Goal: Information Seeking & Learning: Learn about a topic

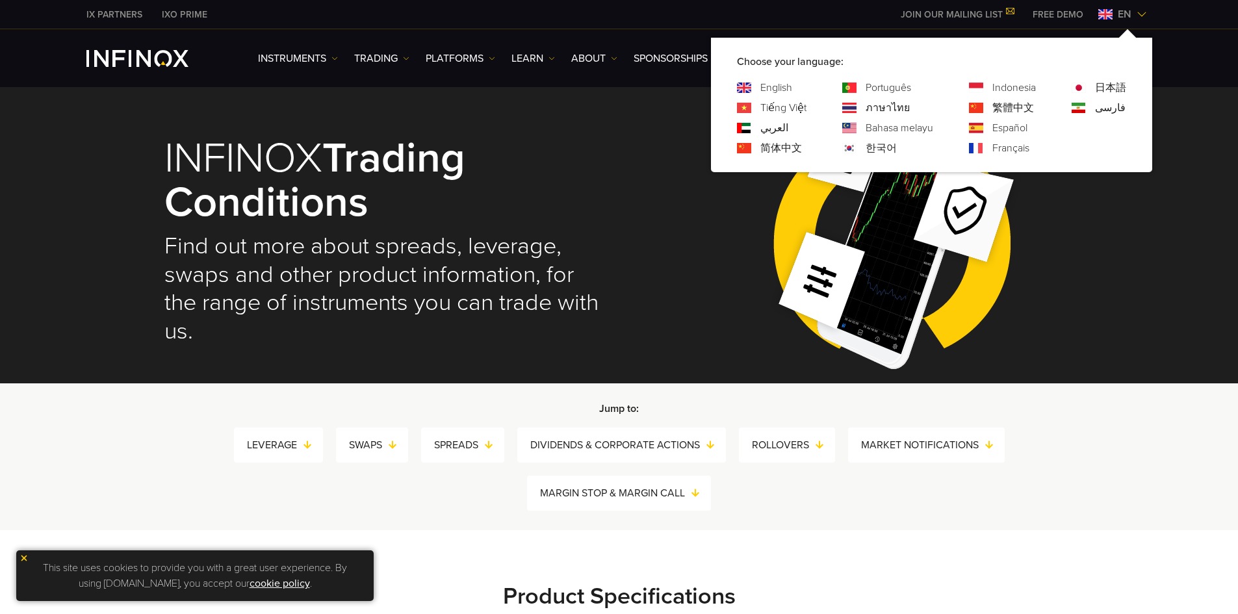
click at [864, 111] on div "ภาษาไทย" at bounding box center [887, 108] width 91 height 16
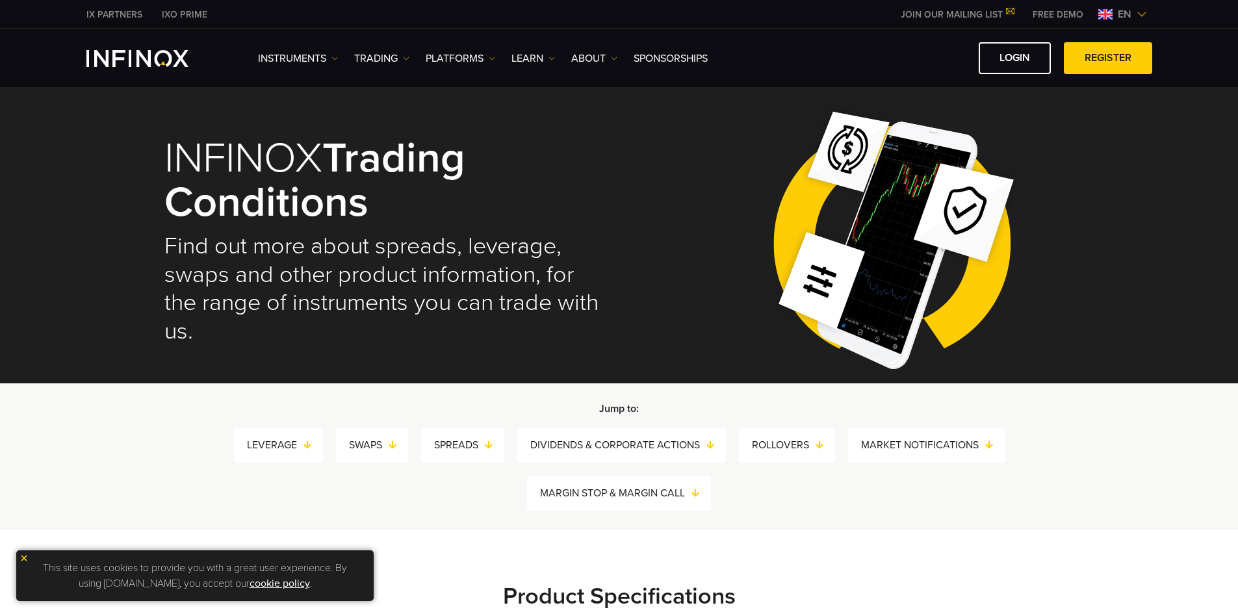
click at [1131, 11] on span "en" at bounding box center [1124, 14] width 24 height 16
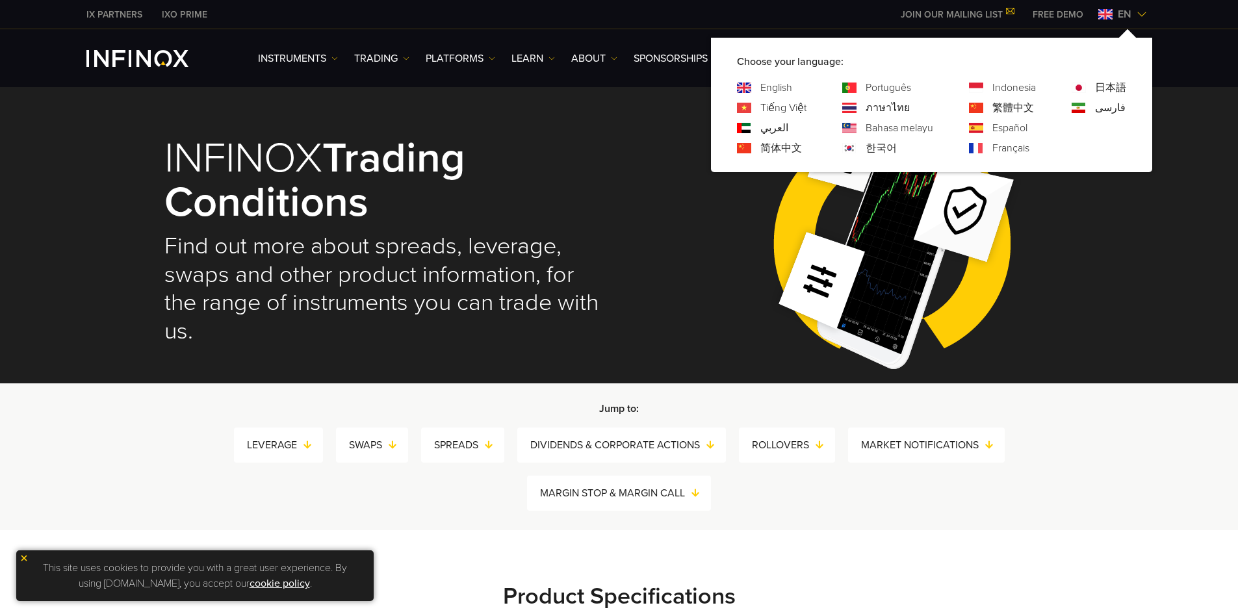
click at [880, 107] on link "ภาษาไทย" at bounding box center [887, 108] width 44 height 16
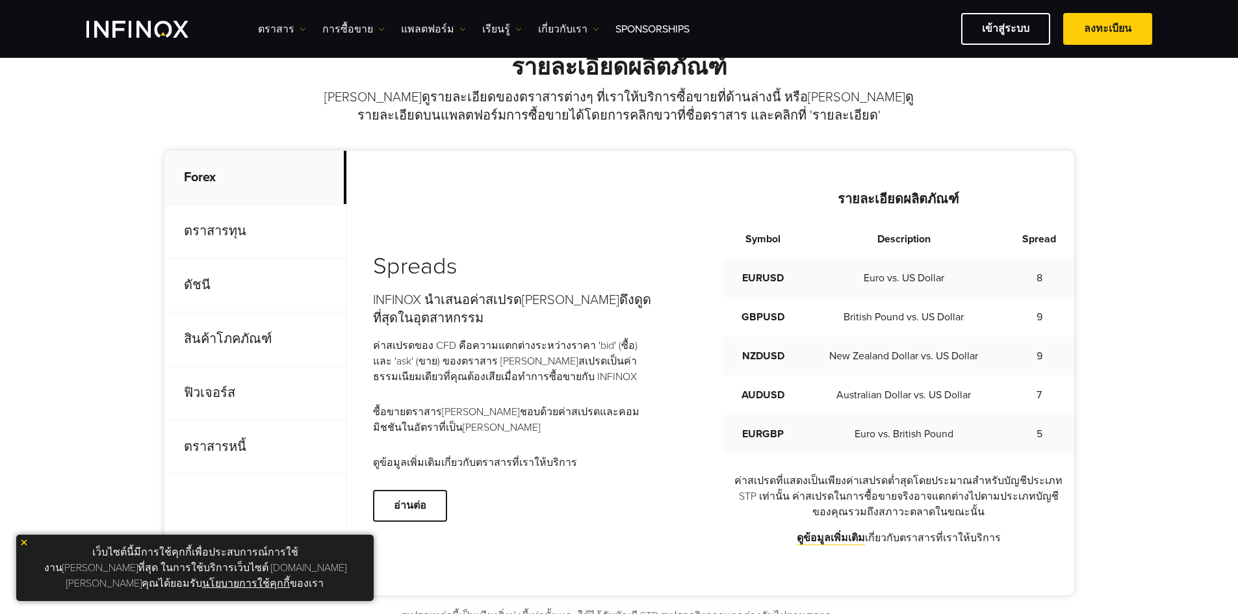
scroll to position [520, 0]
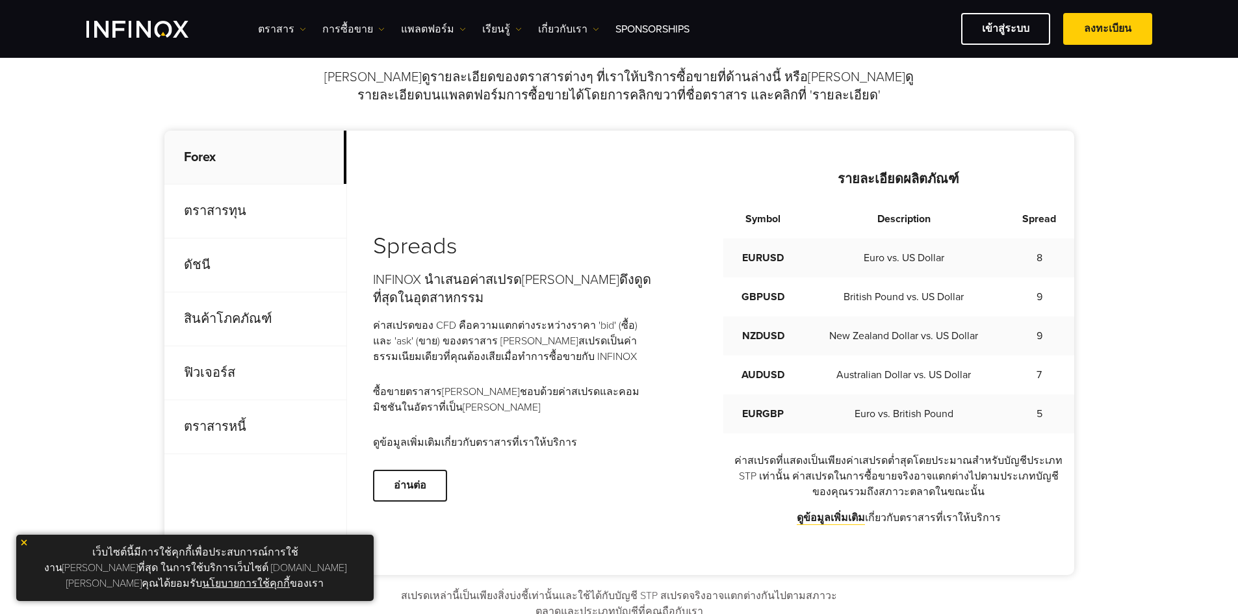
click at [578, 474] on div "Spreads INFINOX นำเสนอค่าสเปรด[PERSON_NAME]ดึงดูดที่สุดในอุตสาหกรรม ค่าสเปรดของ…" at bounding box center [723, 353] width 701 height 366
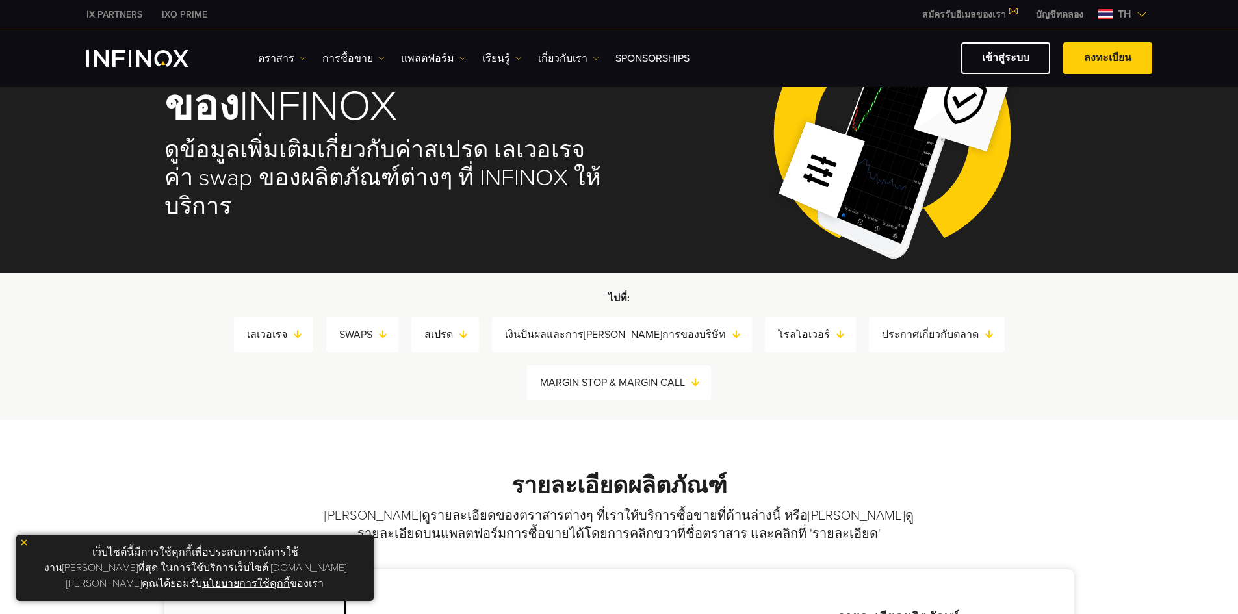
scroll to position [0, 0]
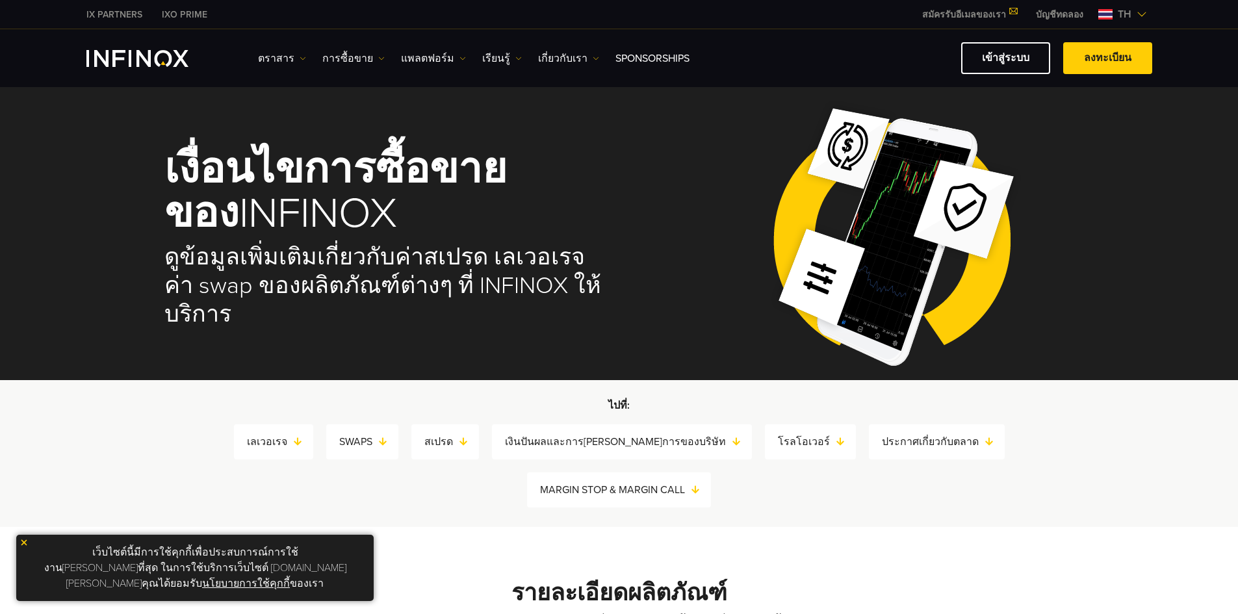
click at [1140, 10] on img at bounding box center [1141, 14] width 10 height 10
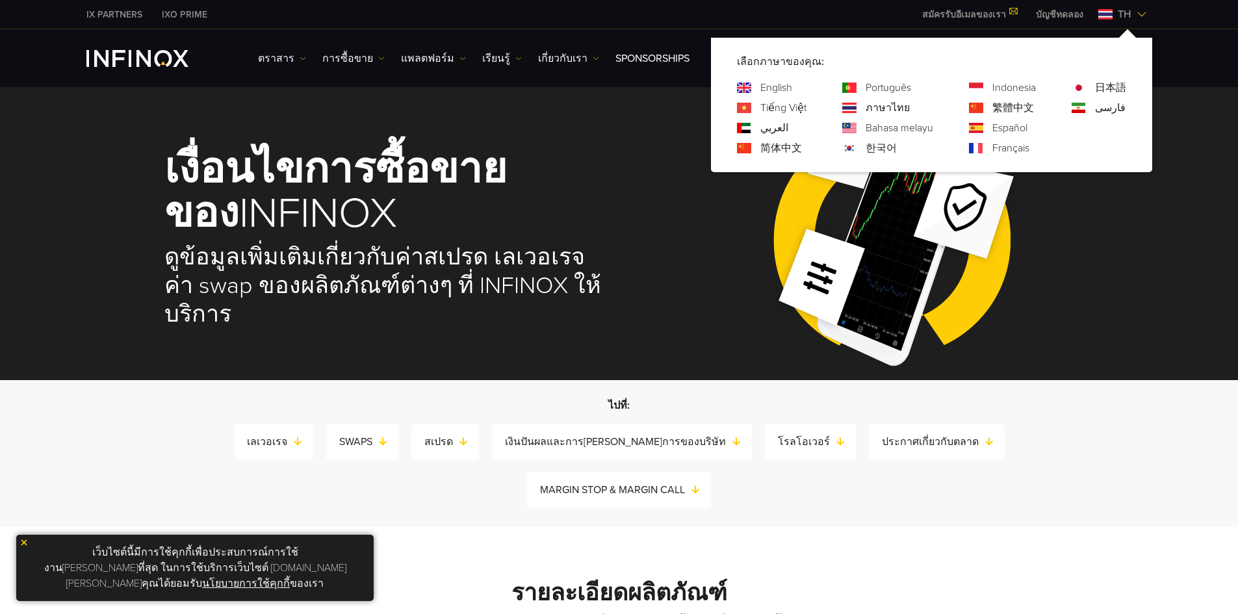
click at [767, 88] on link "English" at bounding box center [776, 88] width 32 height 16
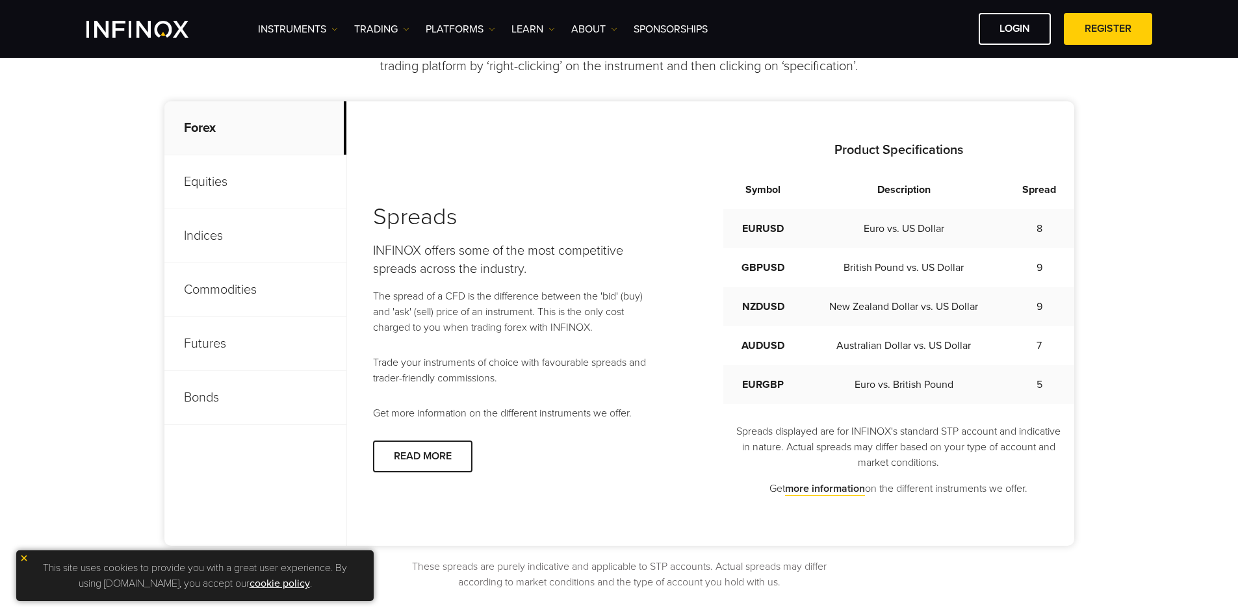
scroll to position [585, 0]
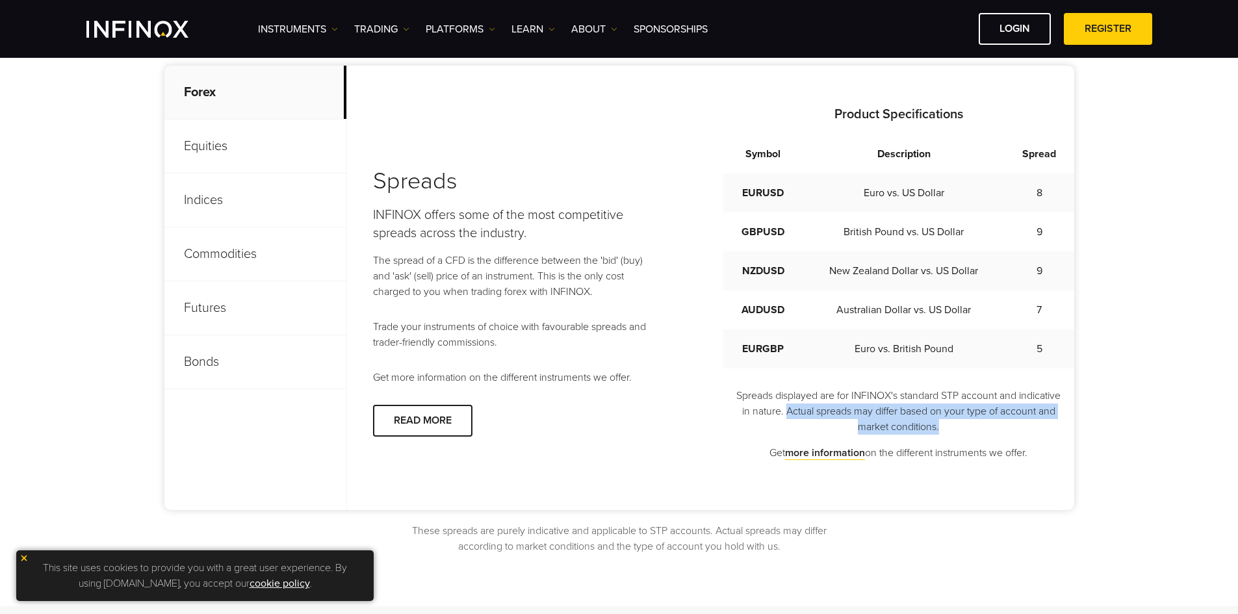
drag, startPoint x: 784, startPoint y: 410, endPoint x: 947, endPoint y: 424, distance: 163.7
click at [947, 424] on p "Spreads displayed are for INFINOX's standard STP account and indicative in natu…" at bounding box center [898, 411] width 351 height 47
copy p "Actual spreads may differ based on your type of account and market conditions."
